Goal: Task Accomplishment & Management: Manage account settings

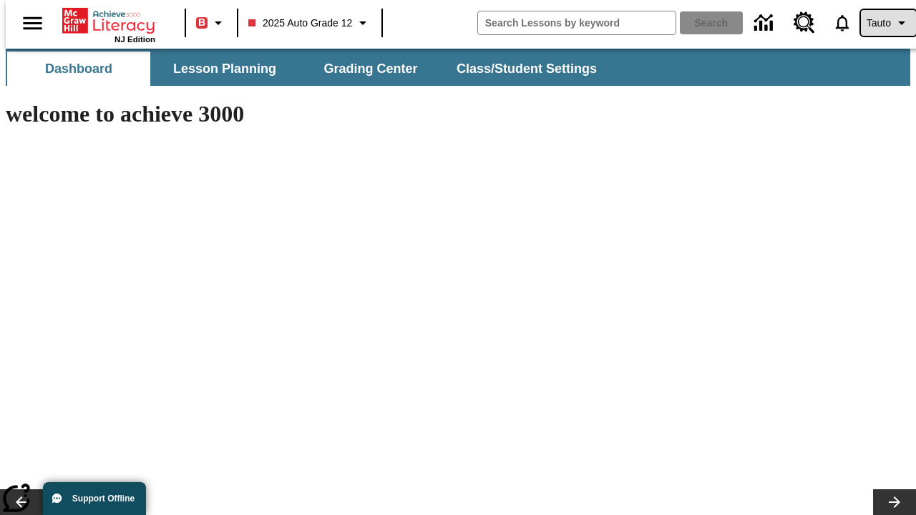
click at [881, 23] on span "Tauto" at bounding box center [879, 23] width 24 height 15
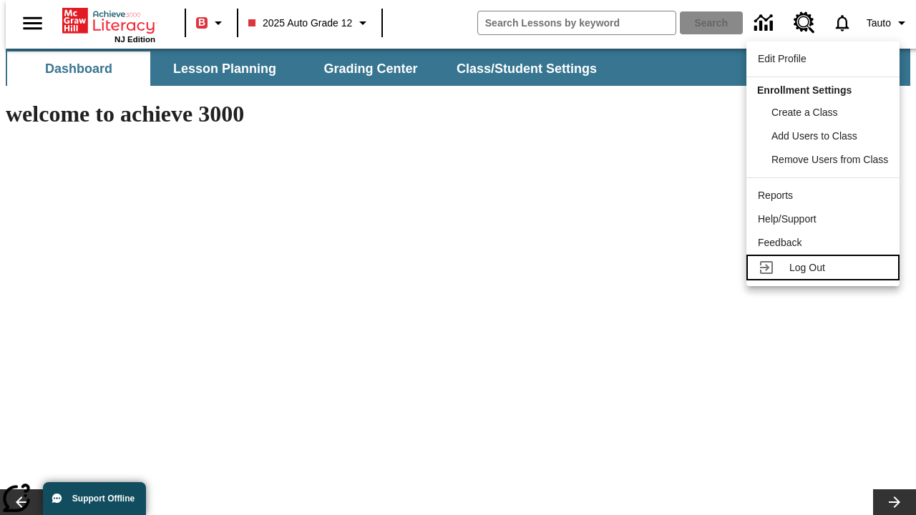
click at [825, 268] on span "Log Out" at bounding box center [808, 267] width 36 height 11
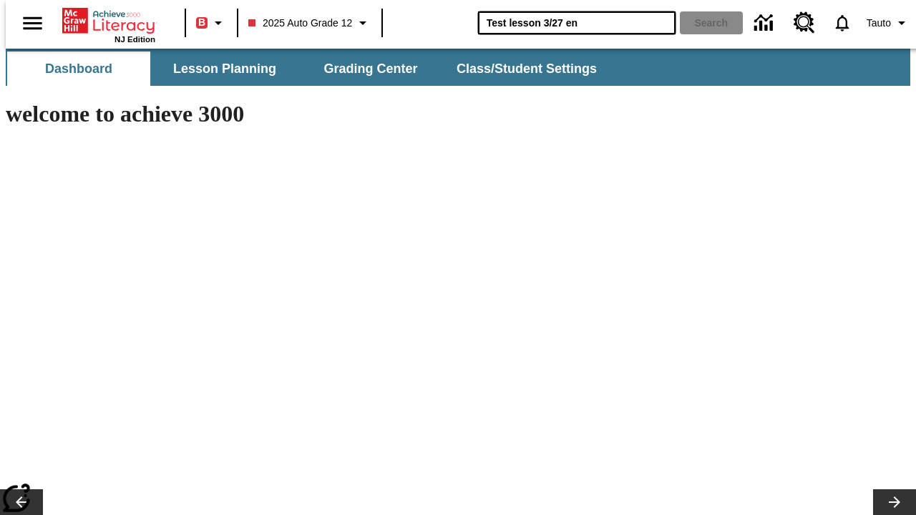
type input "Test lesson 3/27 en"
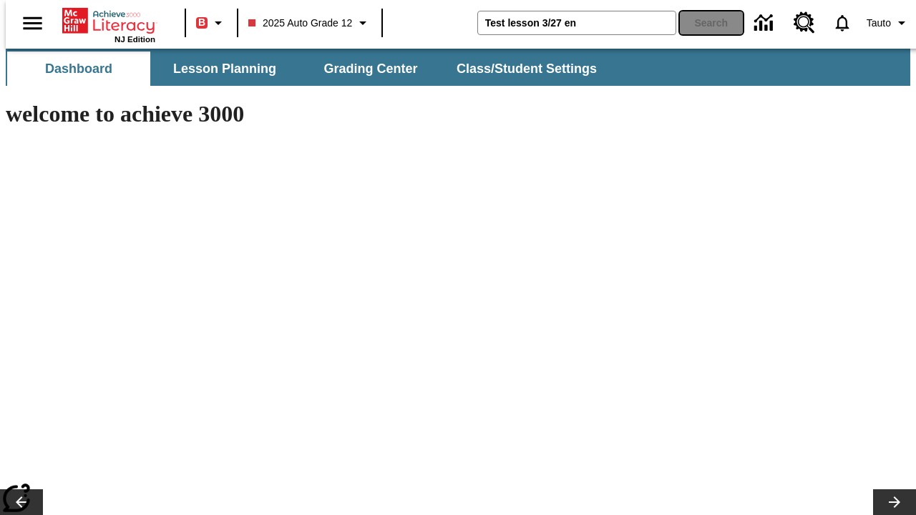
click at [703, 23] on button "Search" at bounding box center [711, 22] width 63 height 23
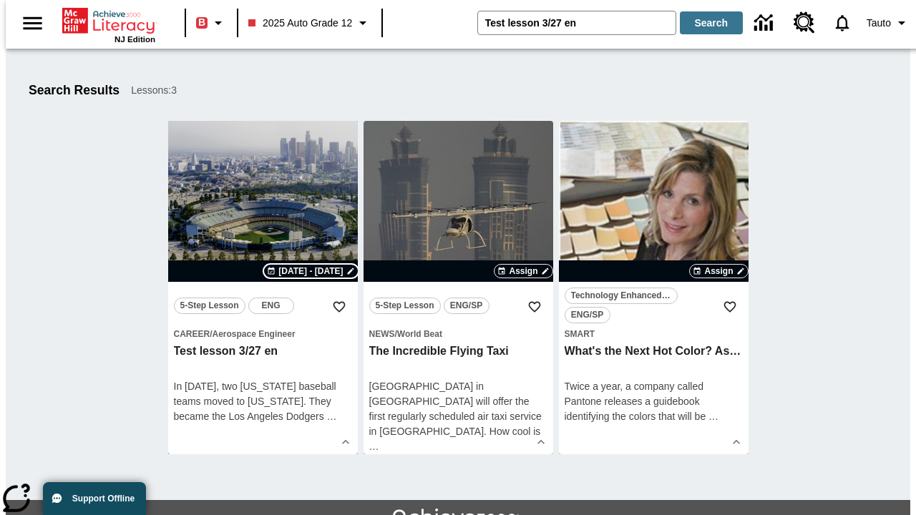
click at [311, 271] on span "[DATE] - [DATE]" at bounding box center [310, 271] width 64 height 13
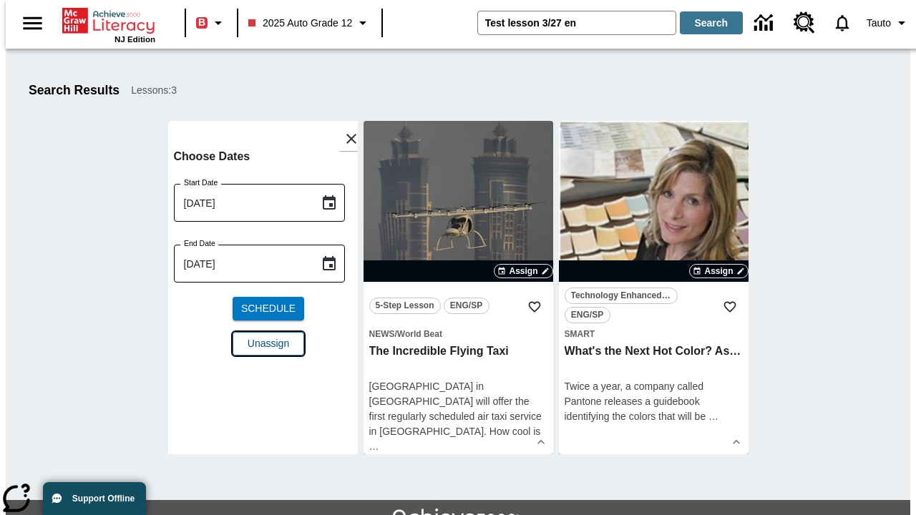
click at [263, 336] on span "Unassign" at bounding box center [269, 343] width 42 height 15
